Goal: Information Seeking & Learning: Check status

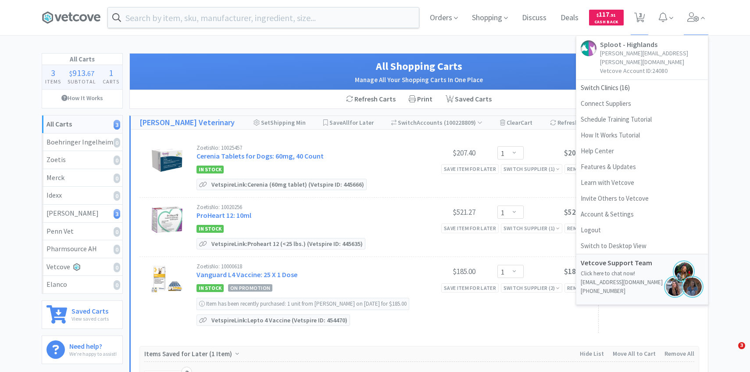
select select "1"
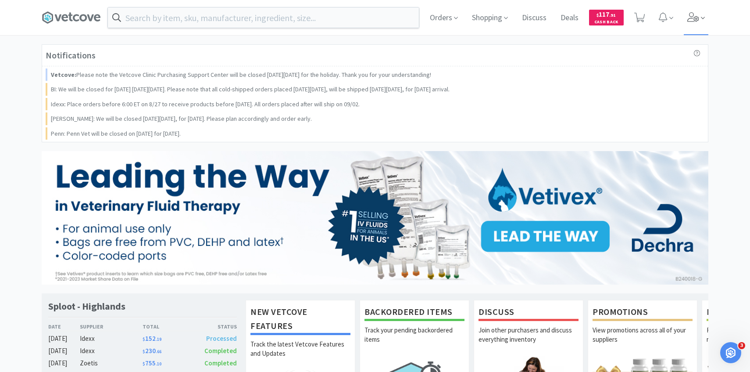
click at [691, 27] on span at bounding box center [696, 17] width 25 height 35
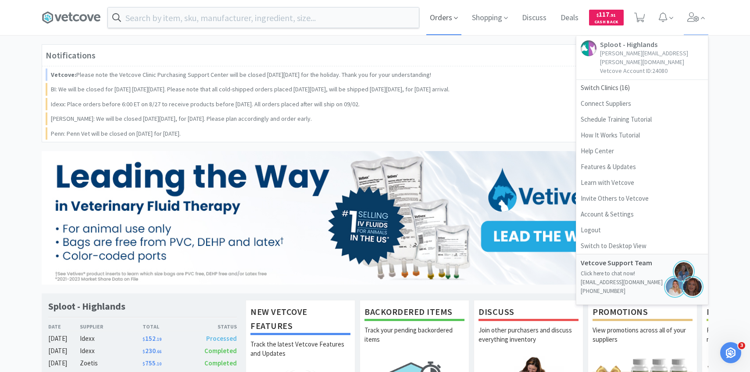
click at [449, 26] on span "Orders" at bounding box center [443, 17] width 35 height 35
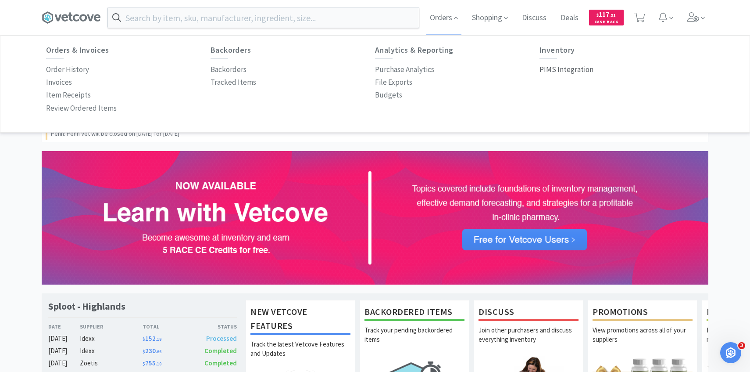
click at [574, 73] on p "PIMS Integration" at bounding box center [566, 70] width 54 height 12
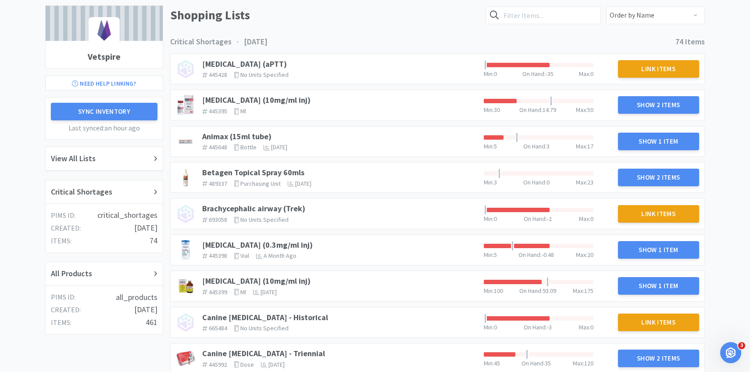
scroll to position [80, 0]
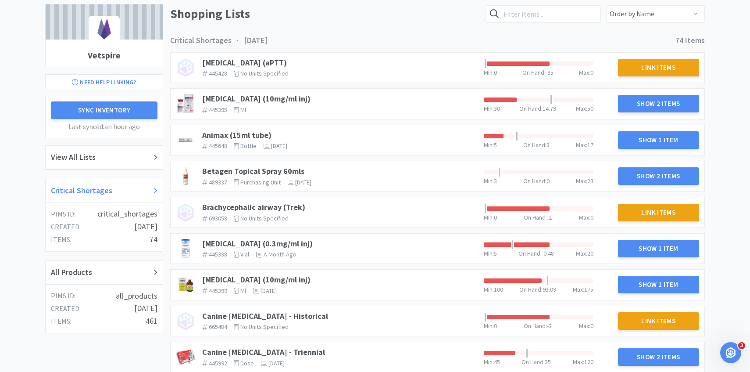
click at [128, 189] on div "Critical Shortages" at bounding box center [104, 190] width 107 height 13
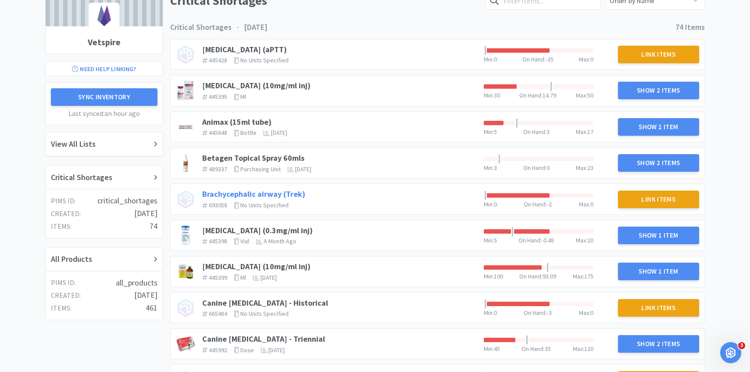
scroll to position [102, 0]
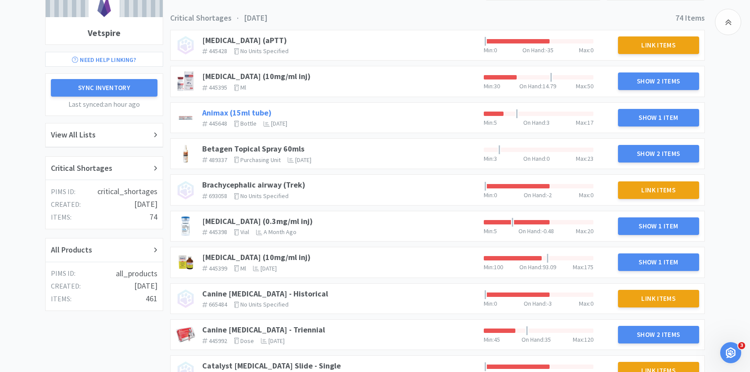
click at [230, 111] on link "Animax (15ml tube)" at bounding box center [236, 112] width 69 height 10
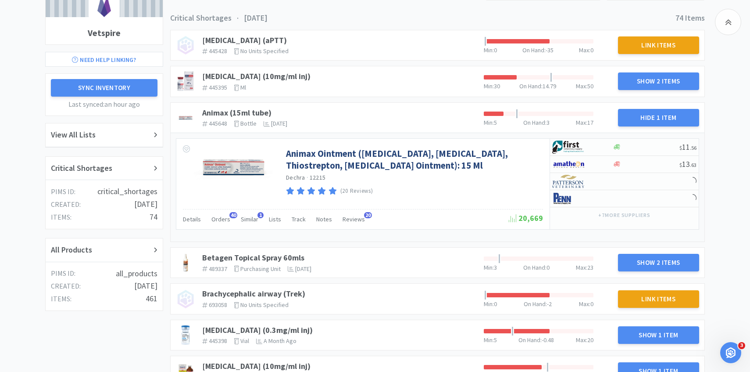
scroll to position [109, 0]
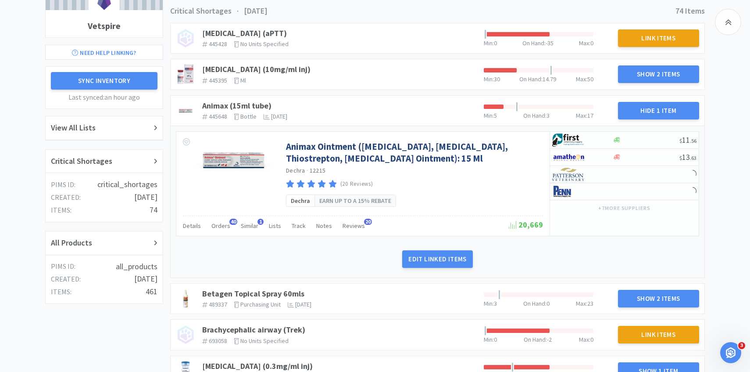
click at [231, 213] on div "Animax Ointment (Nystatin, Neomycin Sulfate, Thiostrepton, Triamcinolone Aceton…" at bounding box center [362, 174] width 373 height 84
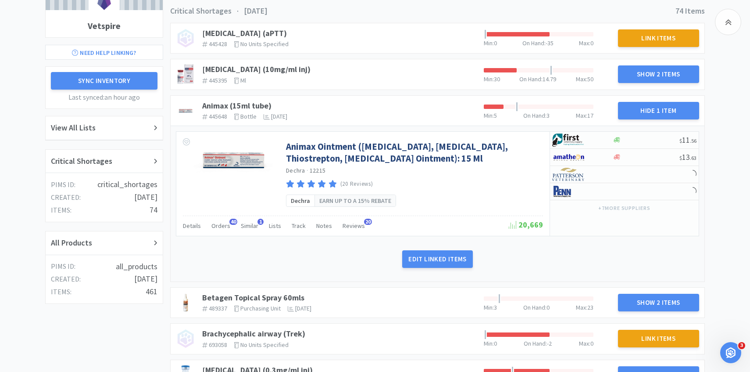
click at [229, 226] on div "Details Orders 40 Similar 1 Lists Track Notes Reviews 20" at bounding box center [346, 226] width 326 height 17
click at [228, 228] on span "Orders" at bounding box center [220, 225] width 19 height 8
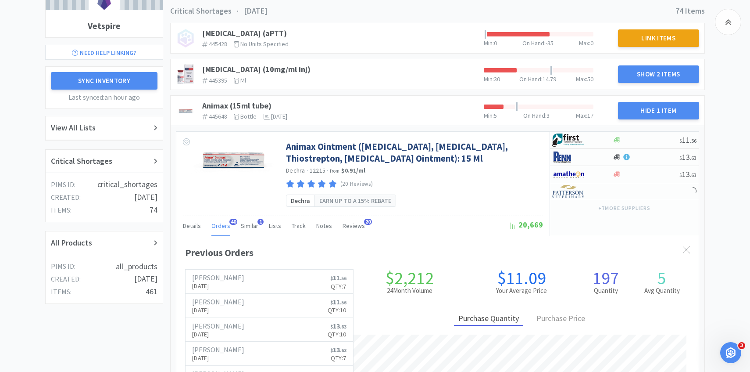
scroll to position [240, 522]
click at [226, 226] on span "Orders" at bounding box center [220, 225] width 19 height 8
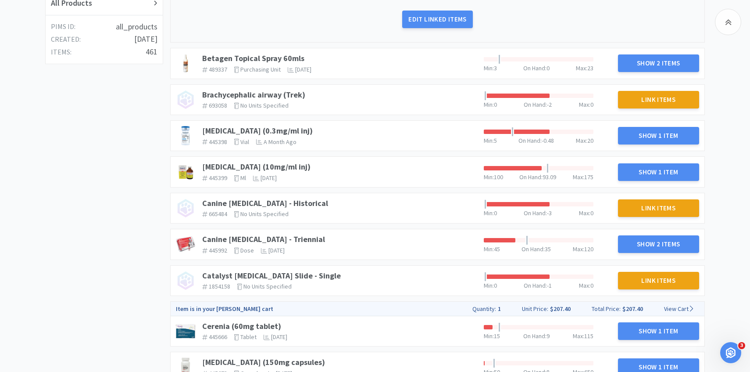
scroll to position [348, 0]
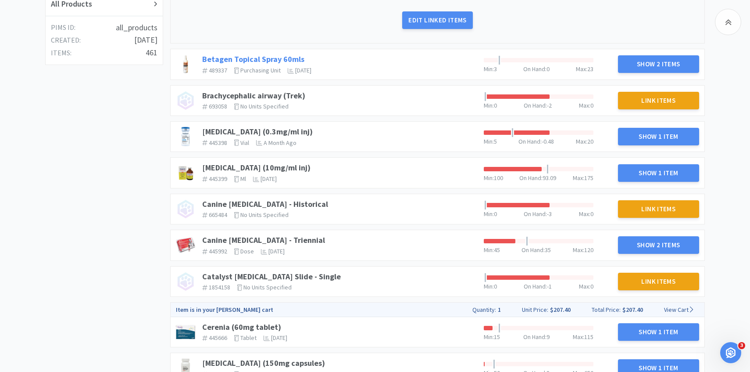
click at [279, 59] on link "Betagen Topical Spray 60mls" at bounding box center [253, 59] width 102 height 10
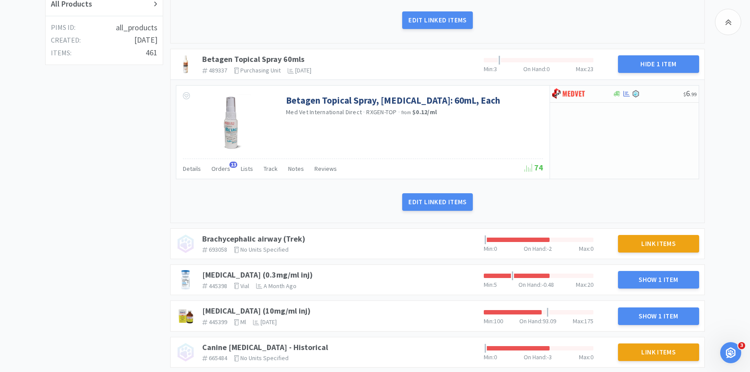
click at [231, 168] on div "Details Orders 13 Lists Track Notes Reviews" at bounding box center [354, 169] width 342 height 17
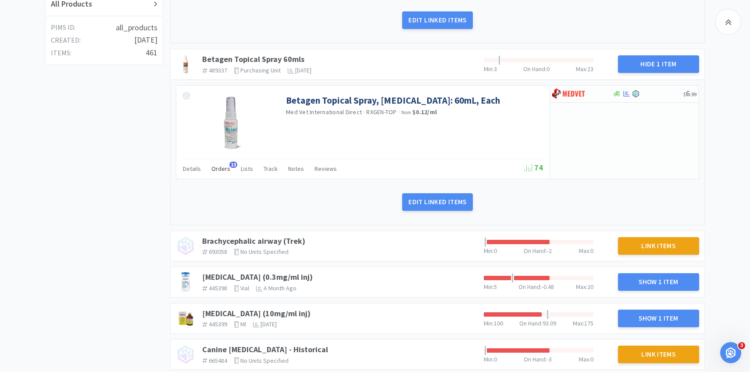
click at [225, 170] on span "Orders" at bounding box center [220, 168] width 19 height 8
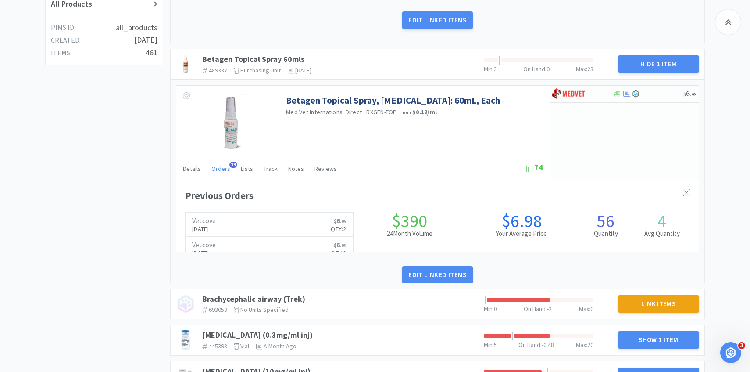
scroll to position [240, 522]
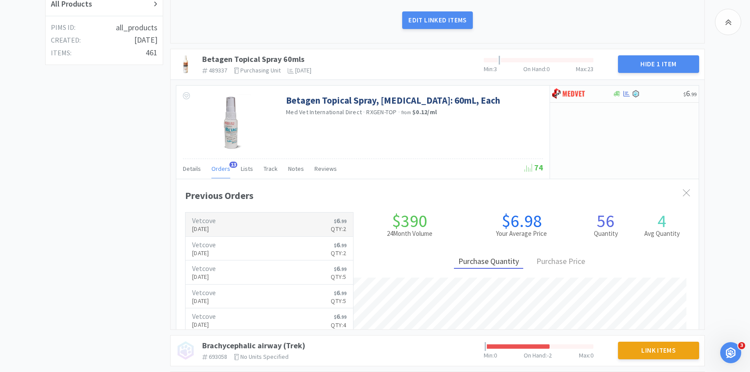
click at [216, 228] on p "Aug 18th, 2025" at bounding box center [204, 229] width 24 height 10
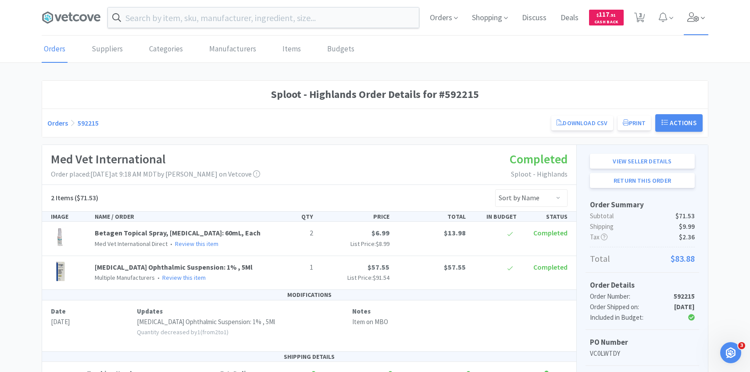
click at [702, 20] on icon at bounding box center [703, 18] width 4 height 8
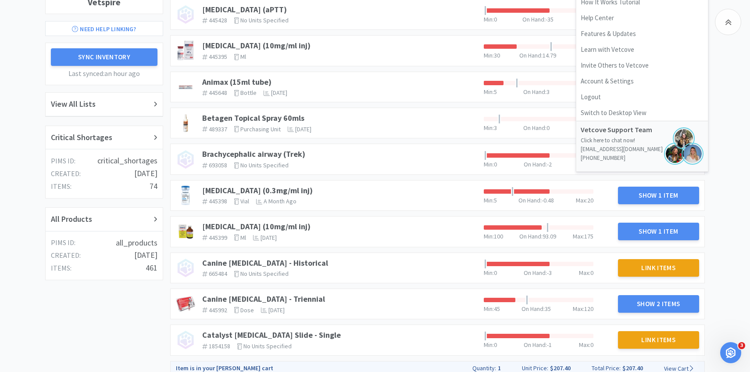
scroll to position [91, 0]
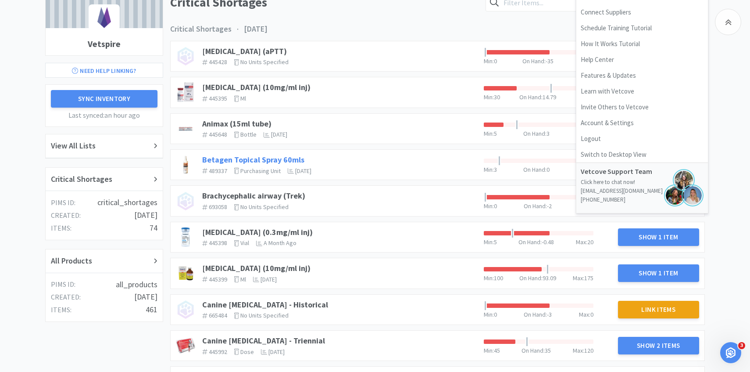
click at [249, 161] on link "Betagen Topical Spray 60mls" at bounding box center [253, 159] width 102 height 10
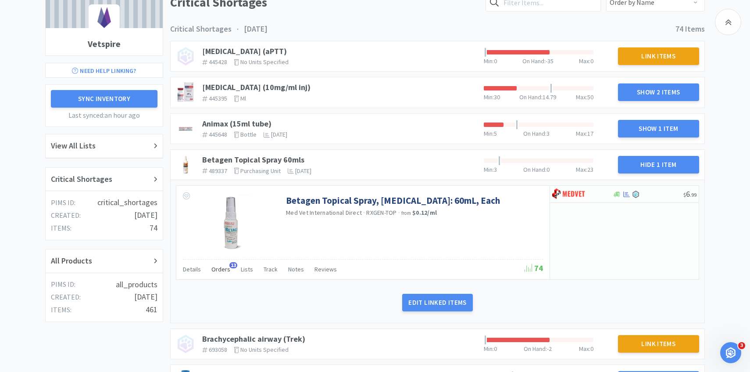
click at [213, 271] on span "Orders" at bounding box center [220, 269] width 19 height 8
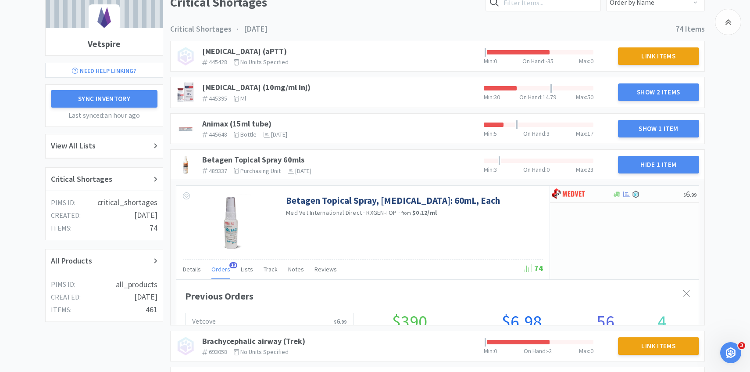
scroll to position [240, 522]
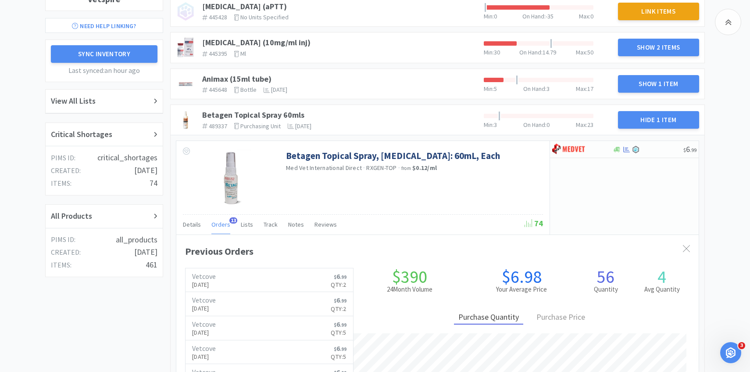
click at [225, 225] on span "Orders" at bounding box center [220, 224] width 19 height 8
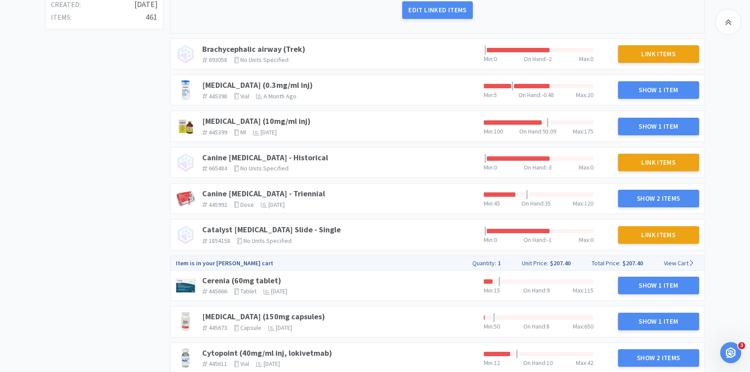
scroll to position [388, 0]
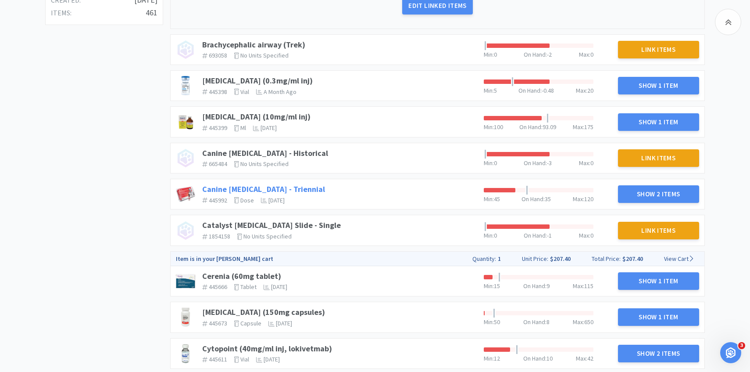
click at [299, 186] on link "Canine Rabies Vaccine - Triennial" at bounding box center [263, 189] width 123 height 10
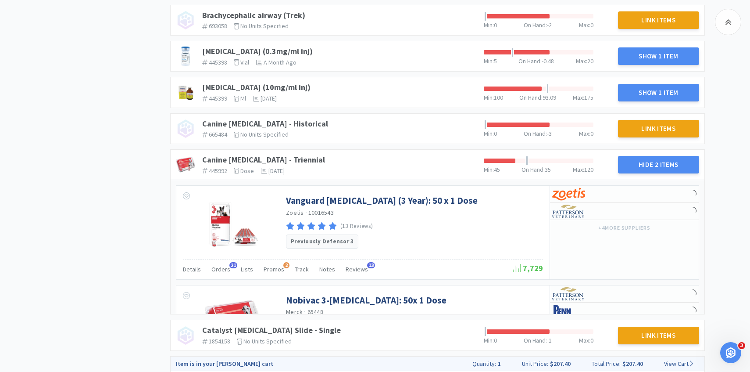
scroll to position [454, 0]
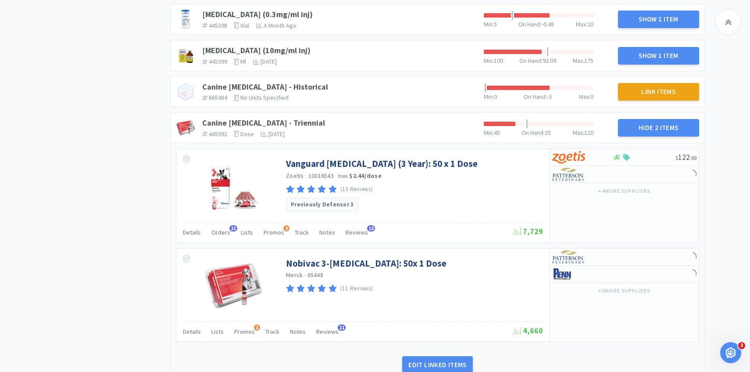
click at [228, 236] on div "Details Orders 21 Lists Promos 2 Track Notes Reviews 13" at bounding box center [348, 233] width 330 height 17
click at [225, 231] on span "Orders" at bounding box center [220, 232] width 19 height 8
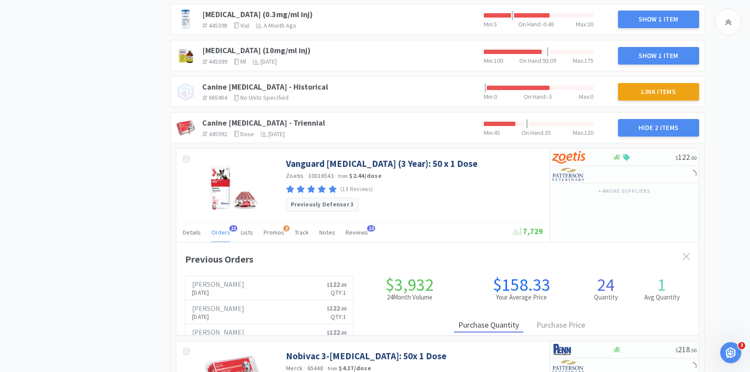
scroll to position [240, 522]
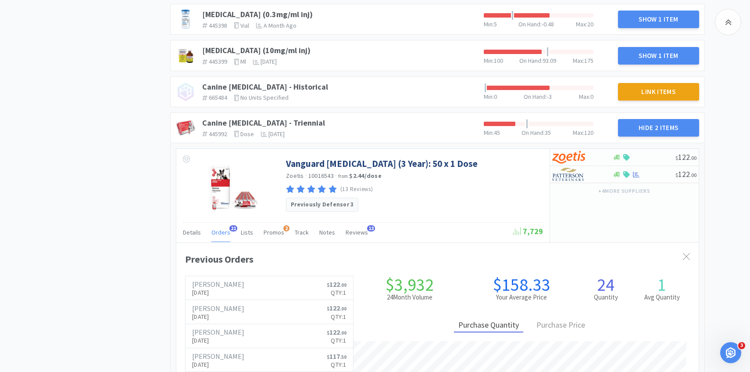
click at [225, 231] on span "Orders" at bounding box center [220, 232] width 19 height 8
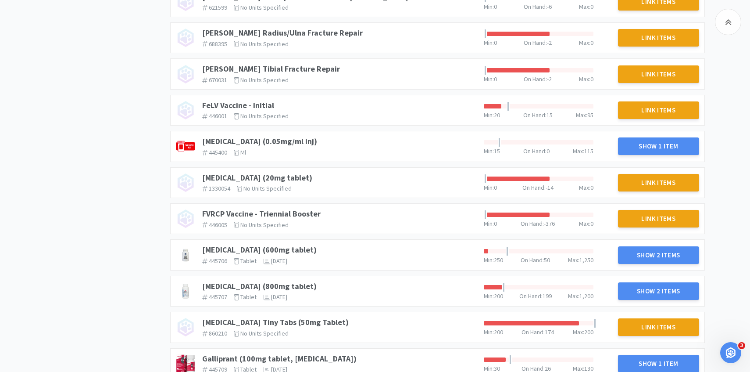
scroll to position [1101, 0]
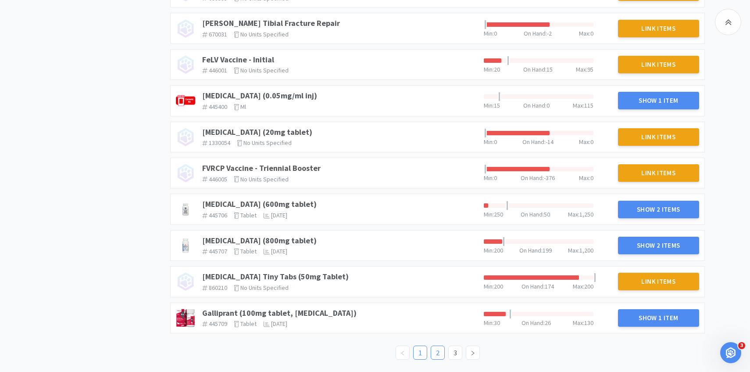
click at [438, 346] on link "2" at bounding box center [437, 352] width 13 height 13
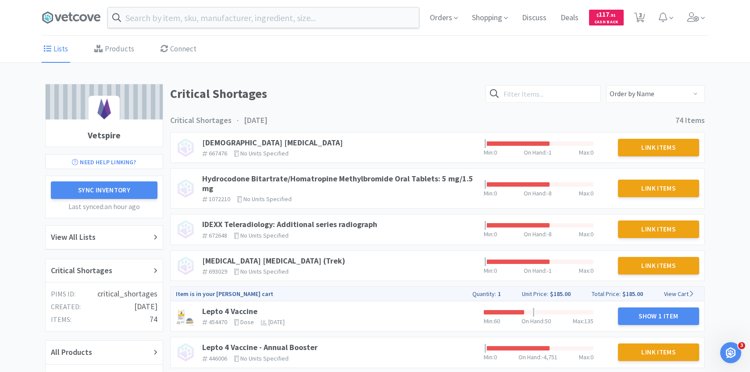
scroll to position [0, 0]
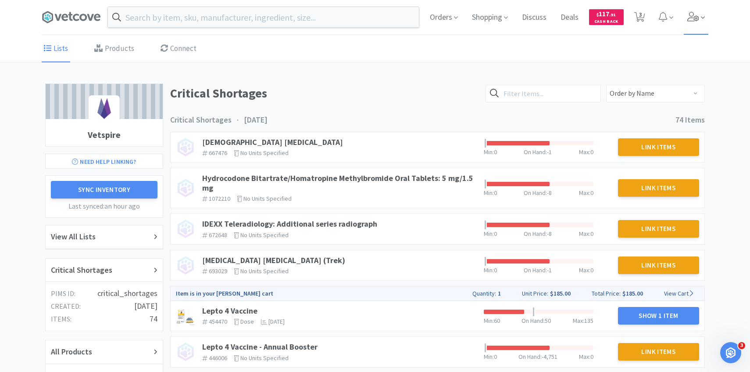
click at [693, 17] on icon at bounding box center [693, 17] width 12 height 10
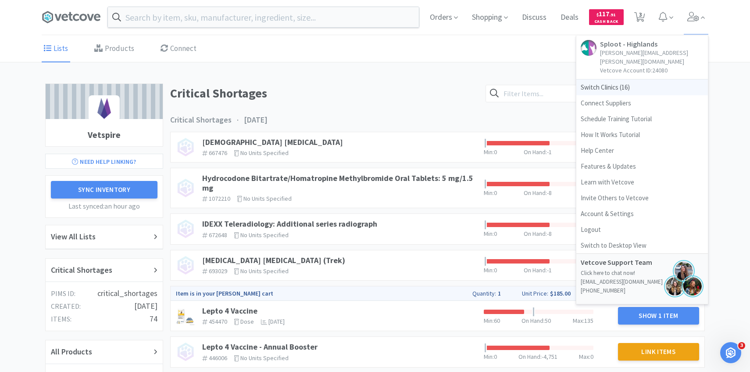
click at [637, 79] on span "Switch Clinics ( 16 )" at bounding box center [642, 87] width 132 height 16
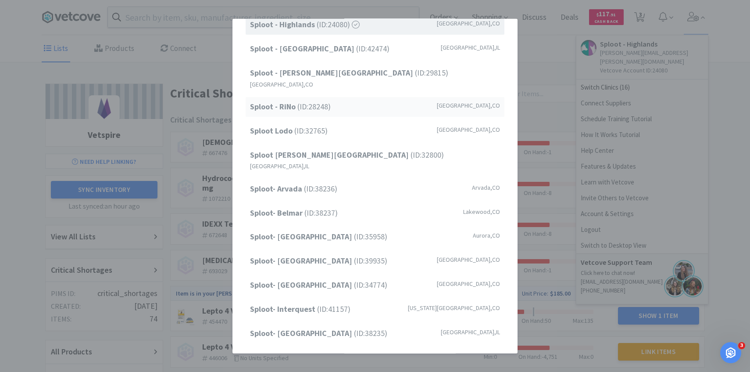
scroll to position [112, 0]
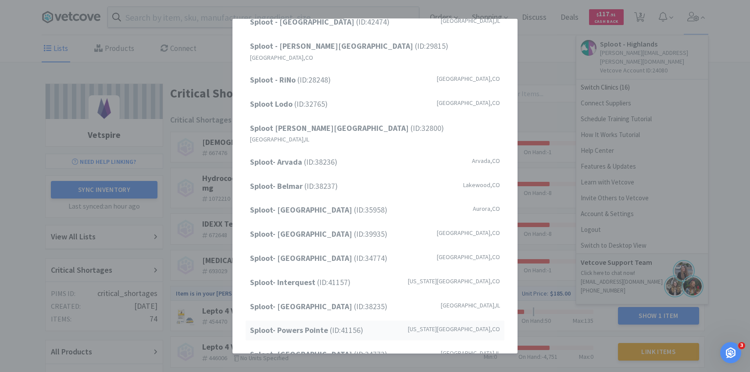
click at [343, 324] on span "Sploot- Powers Pointe (ID: 41156 )" at bounding box center [306, 330] width 113 height 13
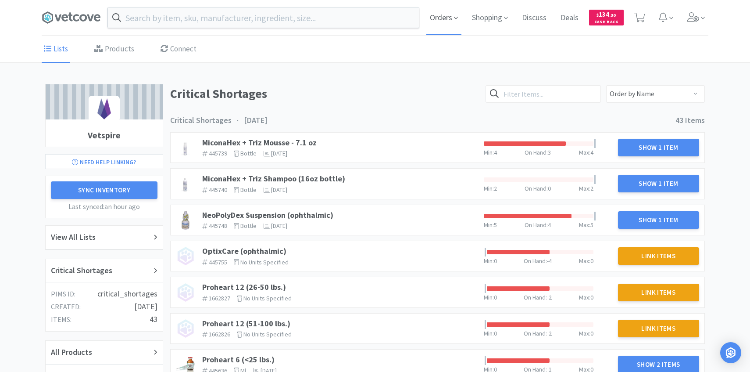
click at [450, 24] on span "Orders" at bounding box center [443, 17] width 35 height 35
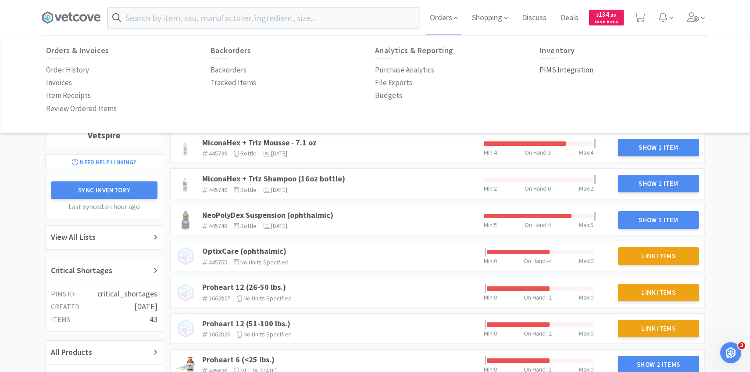
click at [563, 68] on p "PIMS Integration" at bounding box center [566, 70] width 54 height 12
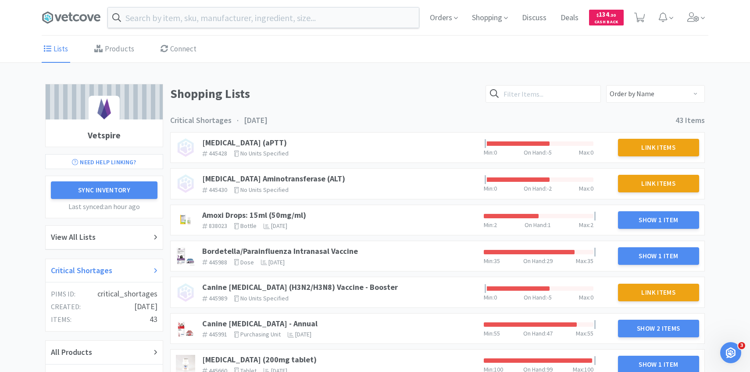
click at [115, 259] on div "Critical Shortages" at bounding box center [104, 271] width 117 height 24
click at [261, 214] on link "Amoxi Drops: 15ml (50mg/ml)" at bounding box center [254, 215] width 104 height 10
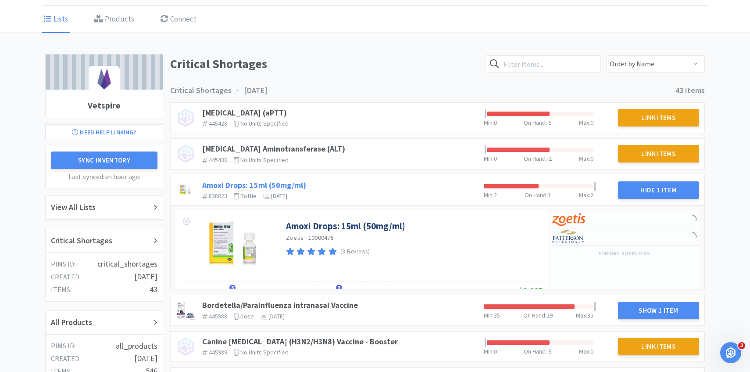
scroll to position [56, 0]
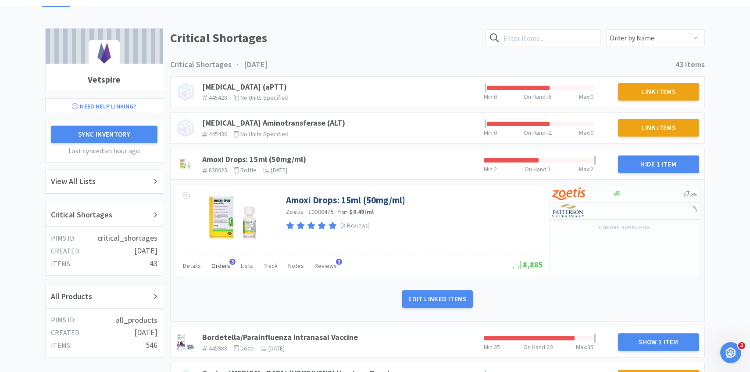
click at [225, 266] on span "Orders" at bounding box center [220, 265] width 19 height 8
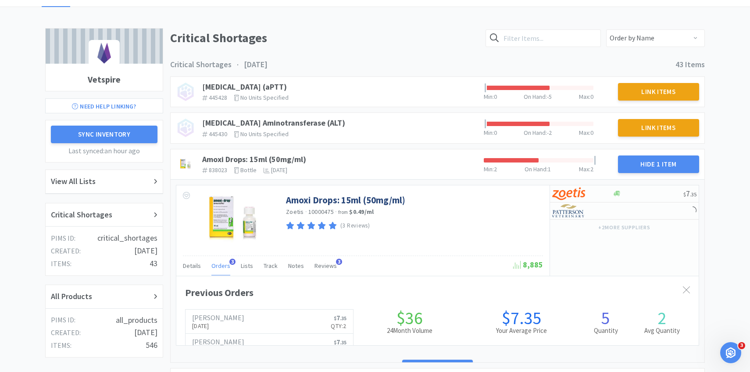
scroll to position [240, 522]
click at [221, 321] on p "[DATE]" at bounding box center [218, 326] width 52 height 10
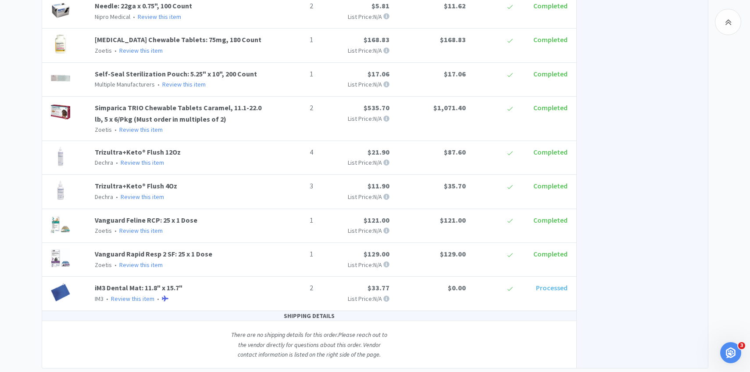
scroll to position [735, 0]
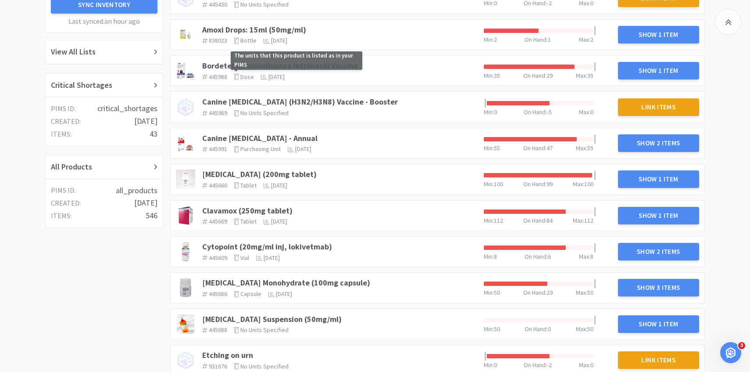
scroll to position [186, 0]
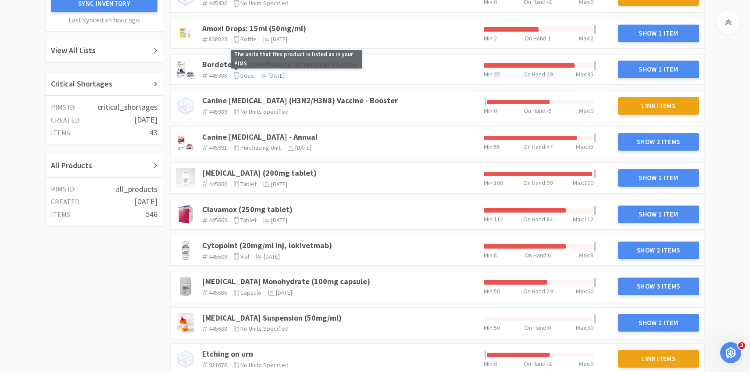
click at [256, 205] on link "Clavamox (250mg tablet)" at bounding box center [247, 209] width 90 height 10
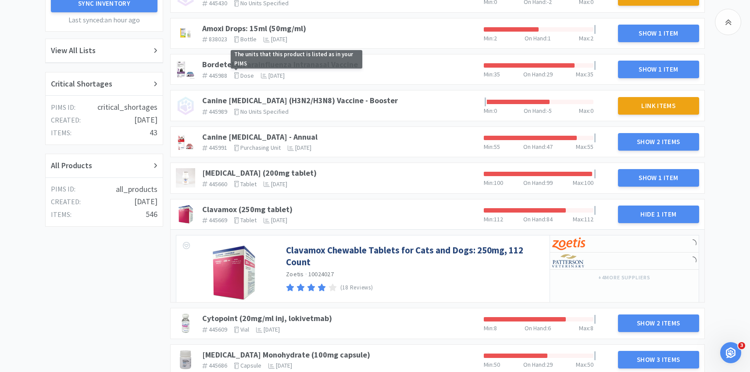
scroll to position [234, 0]
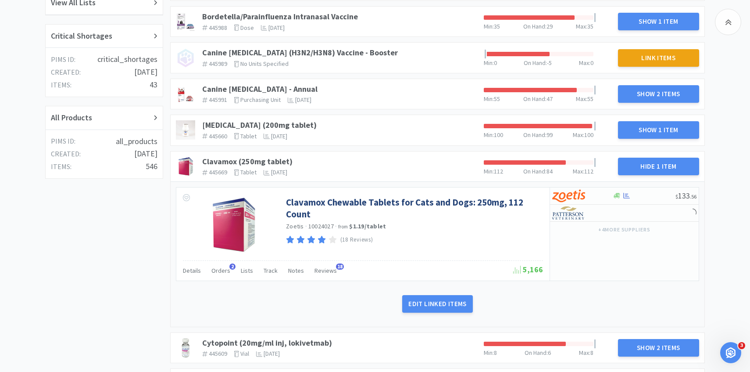
click at [229, 269] on div "Details Orders 2 Lists Track Notes Reviews 18" at bounding box center [348, 271] width 330 height 17
click at [224, 269] on span "Orders" at bounding box center [220, 270] width 19 height 8
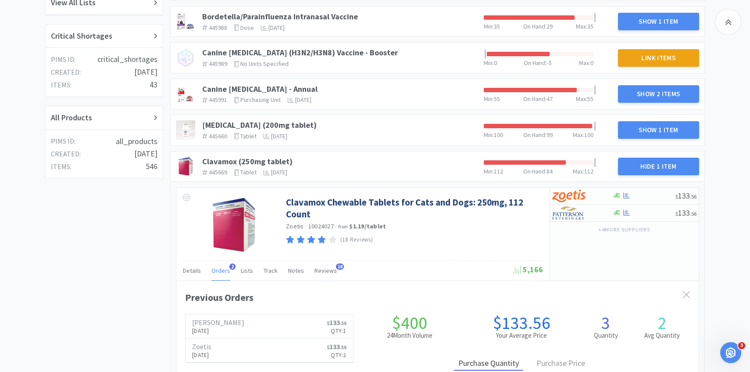
scroll to position [240, 522]
click at [224, 269] on span "Orders" at bounding box center [220, 270] width 19 height 8
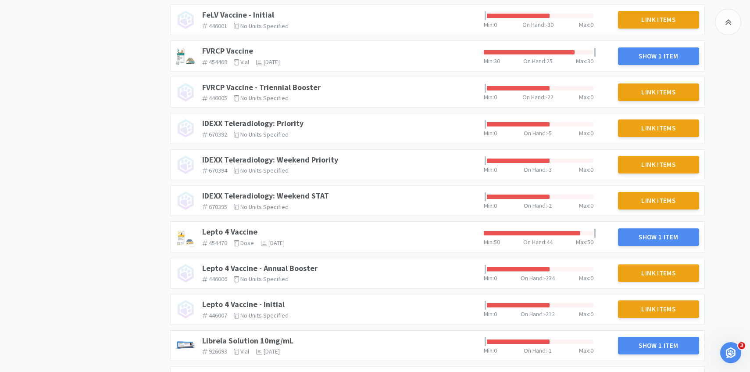
scroll to position [843, 0]
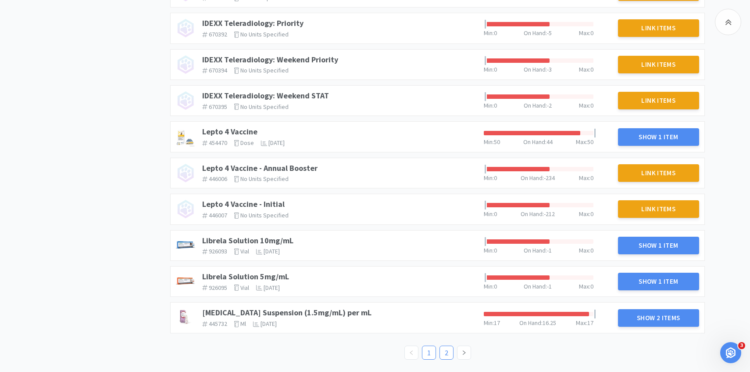
click at [450, 356] on link "2" at bounding box center [446, 352] width 13 height 13
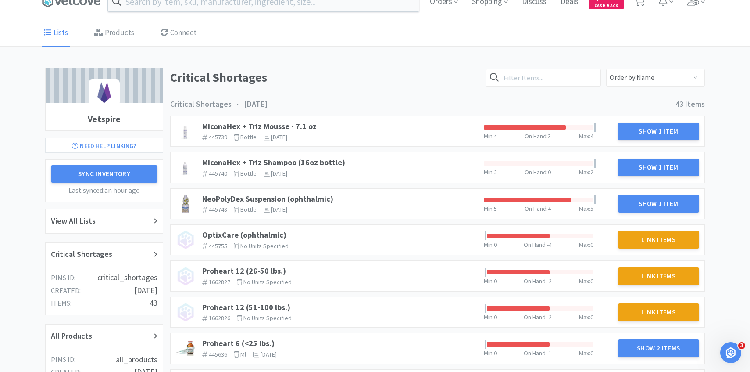
scroll to position [18, 0]
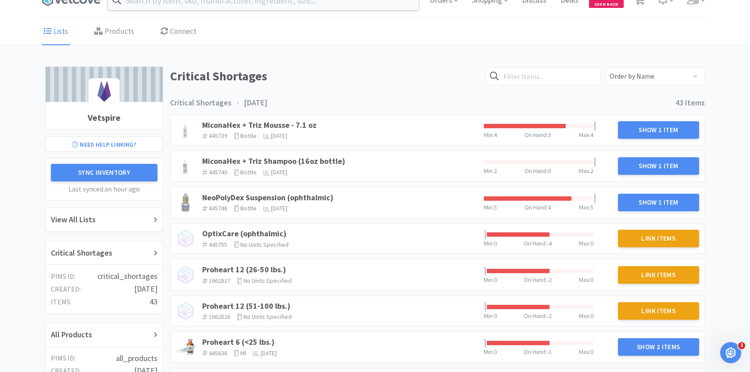
click at [312, 130] on div "MiconaHex + Triz Mousse - 7.1 oz 445739 The identifier of the item in your PIMS…" at bounding box center [340, 130] width 282 height 26
click at [309, 124] on link "MiconaHex + Triz Mousse - 7.1 oz" at bounding box center [259, 125] width 114 height 10
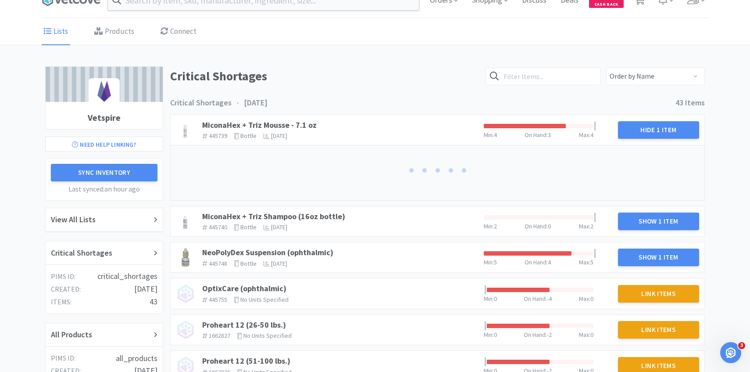
scroll to position [23, 0]
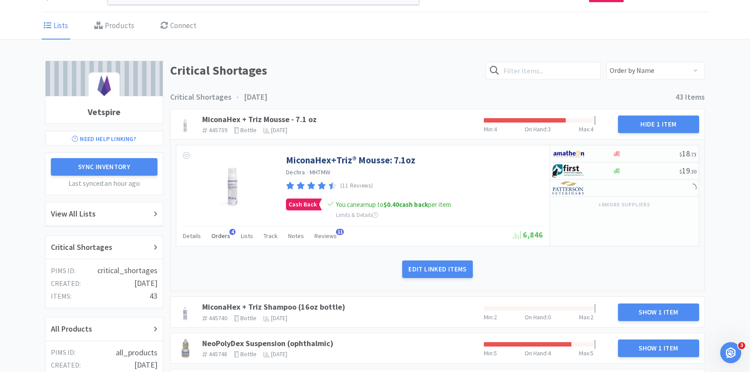
click at [221, 236] on span "Orders" at bounding box center [220, 236] width 19 height 8
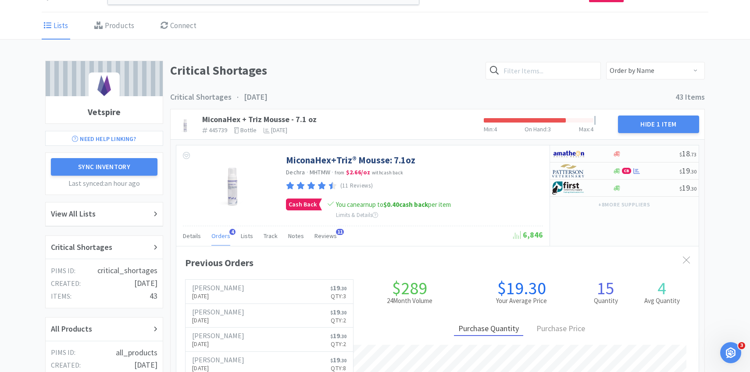
scroll to position [240, 522]
click at [221, 237] on span "Orders" at bounding box center [220, 236] width 19 height 8
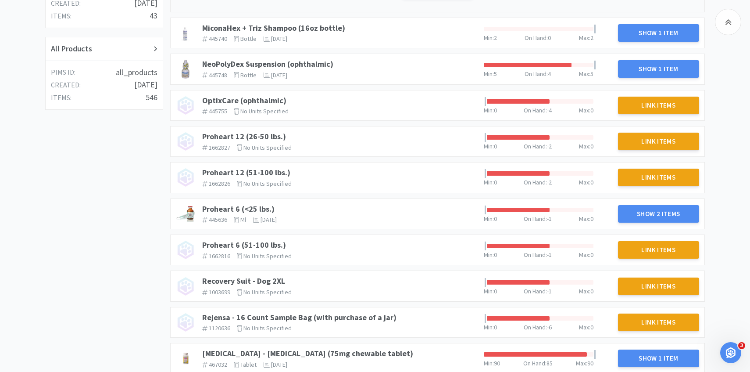
scroll to position [0, 0]
